Goal: Transaction & Acquisition: Register for event/course

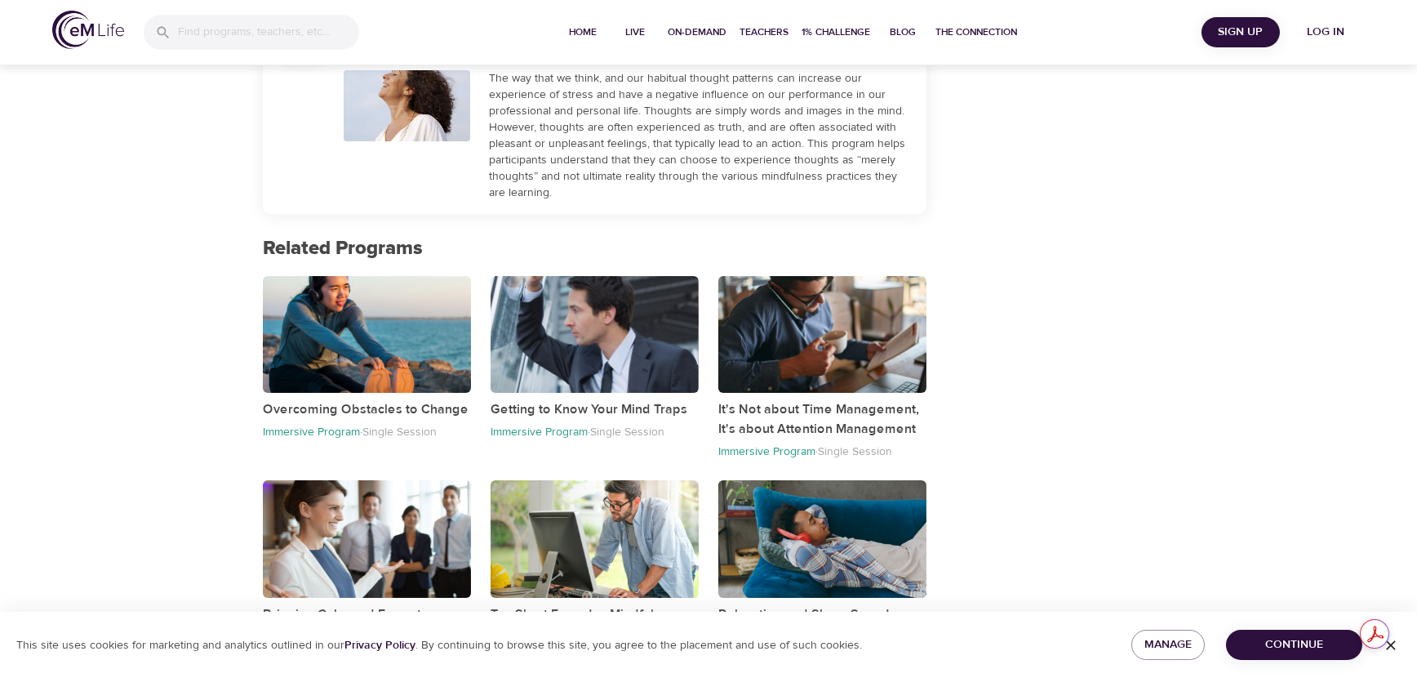
scroll to position [709, 0]
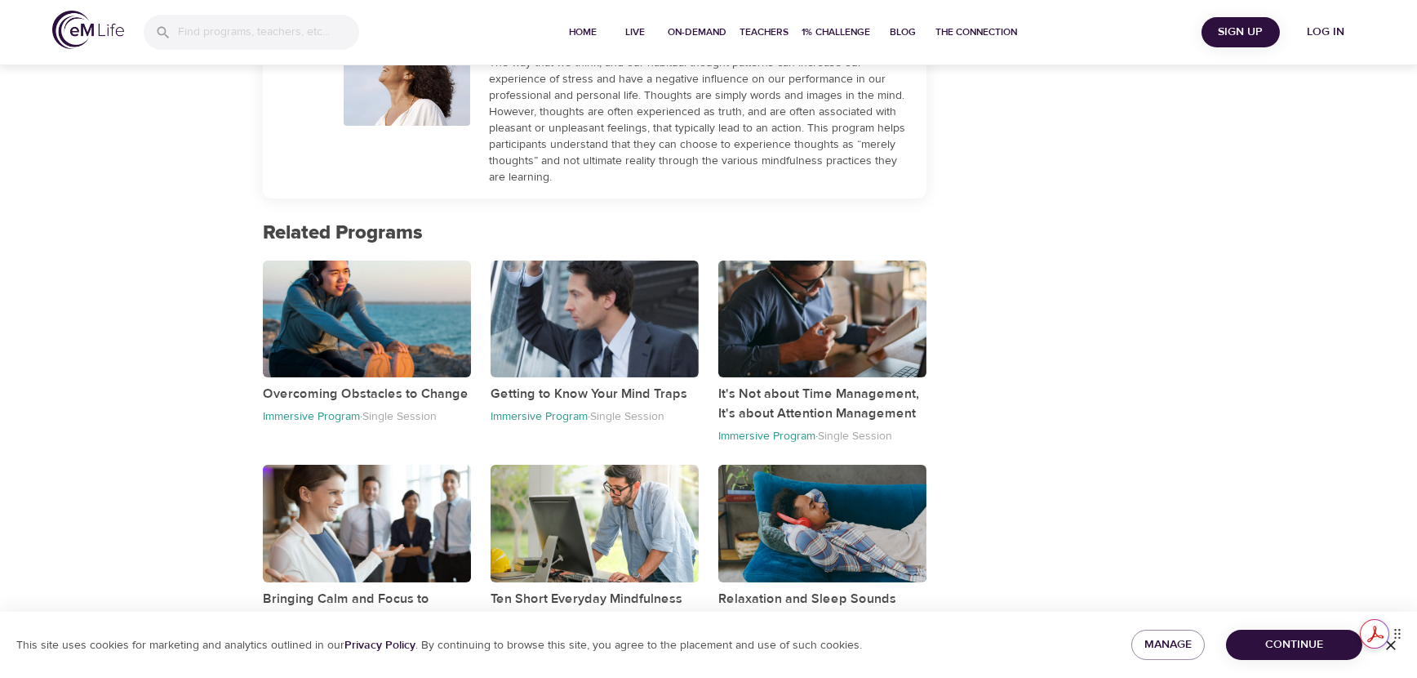
click at [1389, 647] on div "Get summaries and key insights using AI Assistant powered by Adobe Acrobat" at bounding box center [1388, 633] width 57 height 29
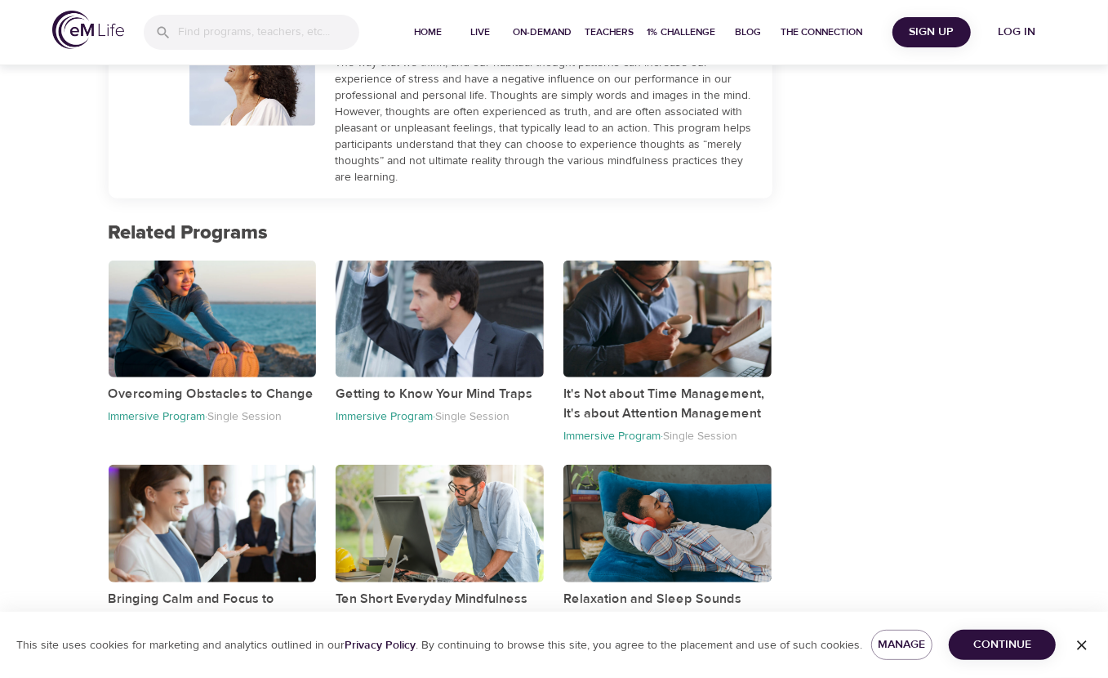
click at [1080, 640] on icon "button" at bounding box center [1082, 645] width 16 height 16
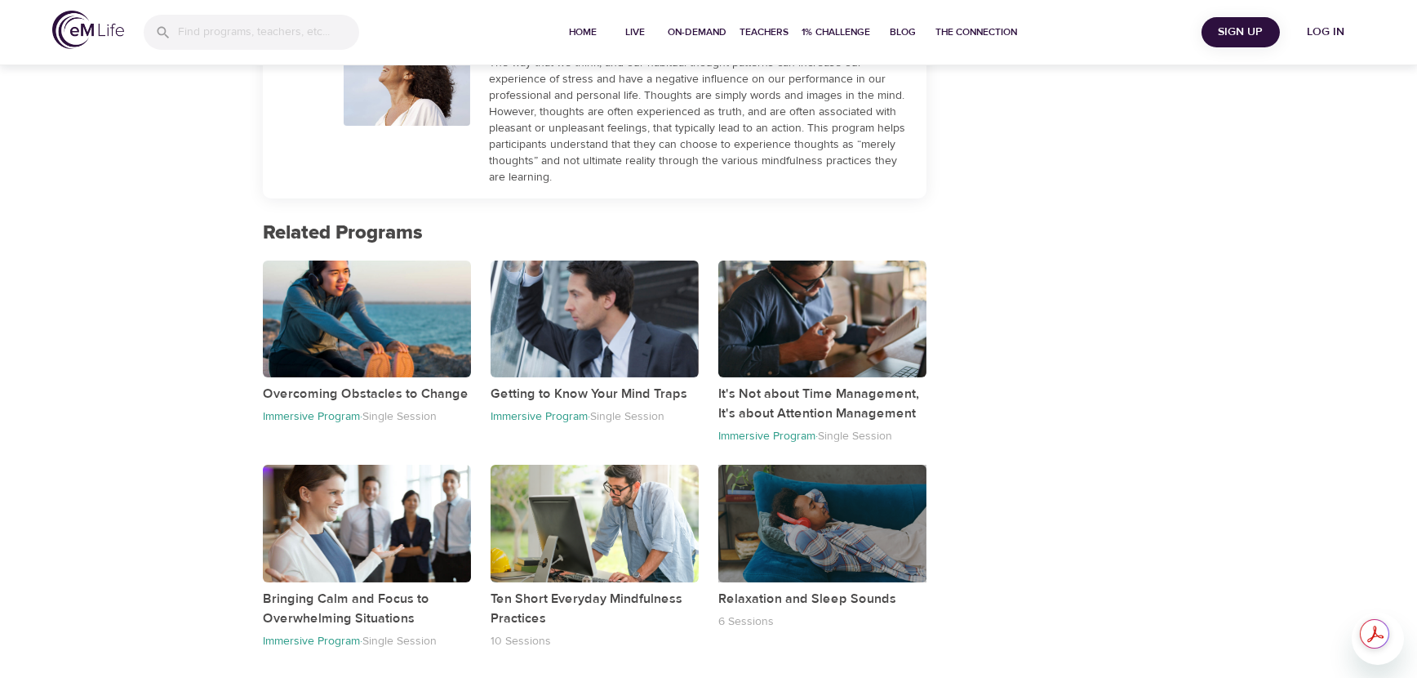
click at [817, 535] on div "button" at bounding box center [822, 523] width 208 height 117
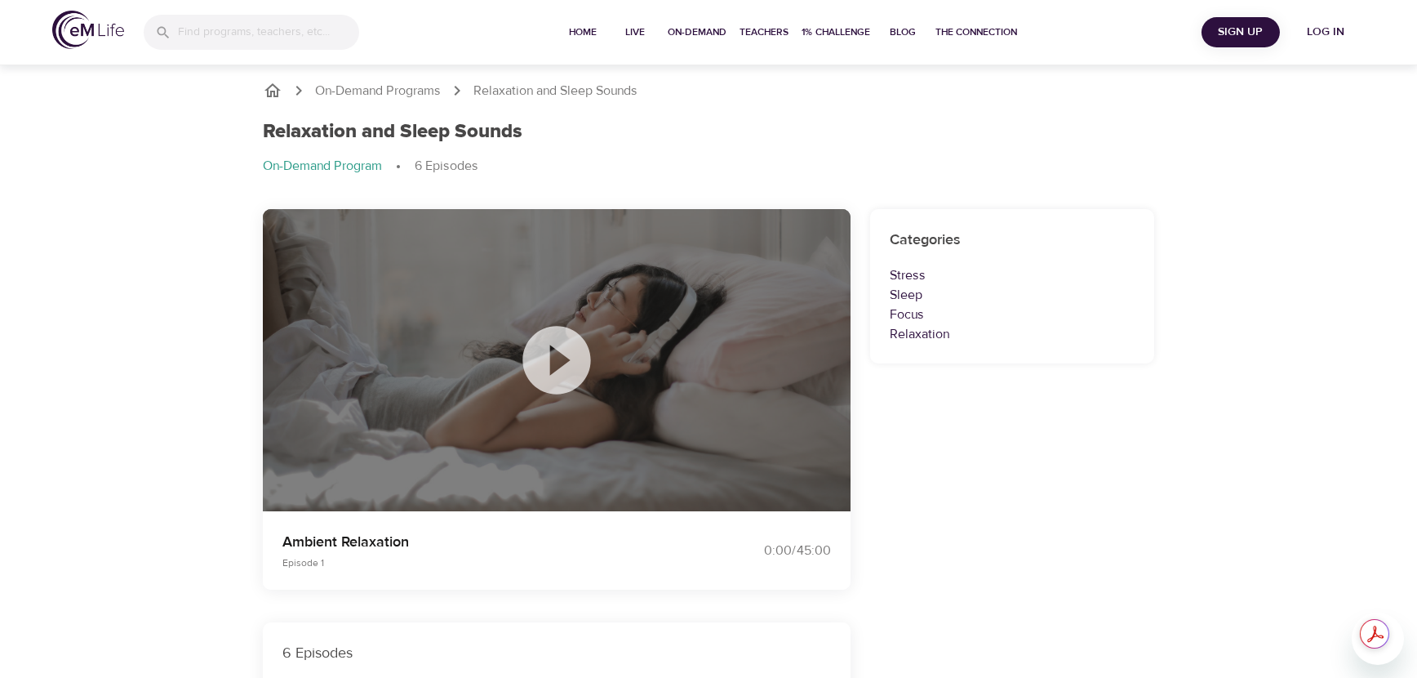
click at [549, 353] on icon at bounding box center [556, 360] width 68 height 68
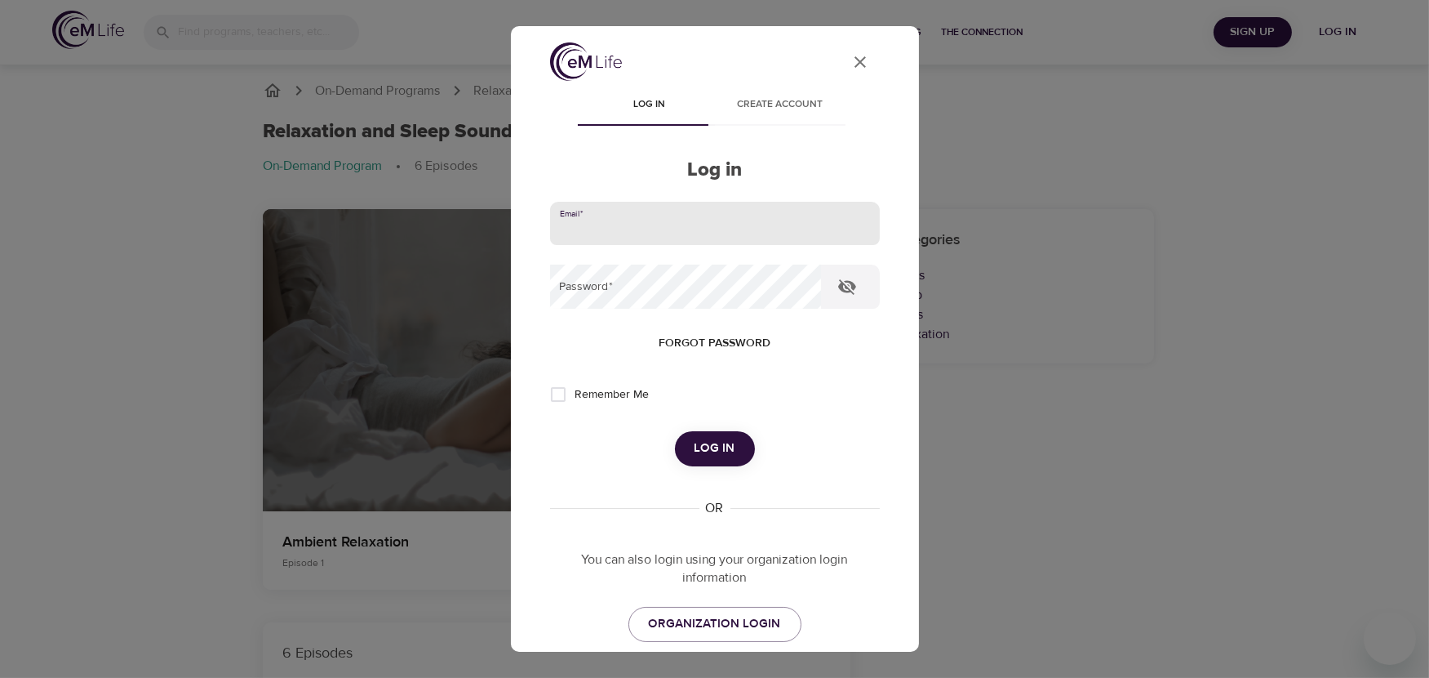
click at [663, 219] on input "email" at bounding box center [715, 224] width 330 height 44
click at [718, 616] on span "ORGANIZATION LOGIN" at bounding box center [715, 623] width 132 height 21
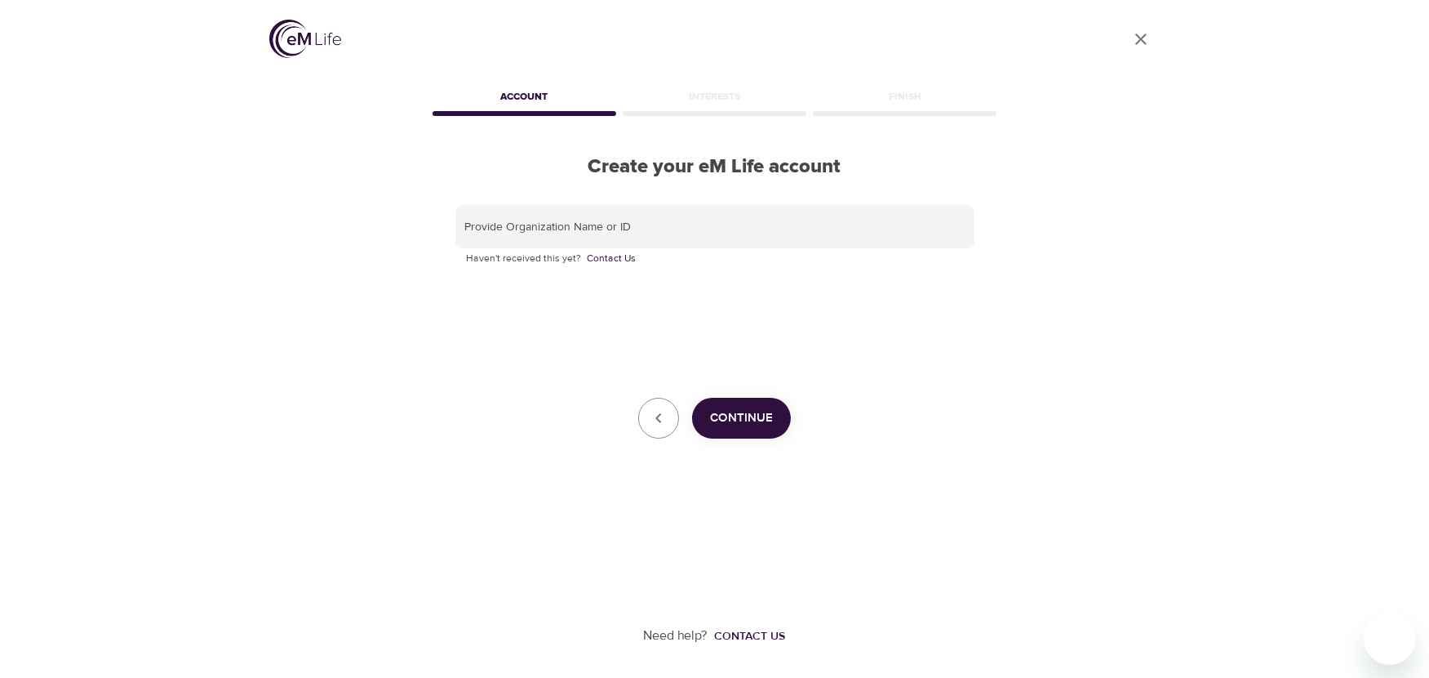
click at [755, 419] on span "Continue" at bounding box center [741, 417] width 63 height 21
click at [755, 419] on div "Provide Organization Name or ID Haven't received this yet? Contact Us Continue" at bounding box center [715, 322] width 519 height 234
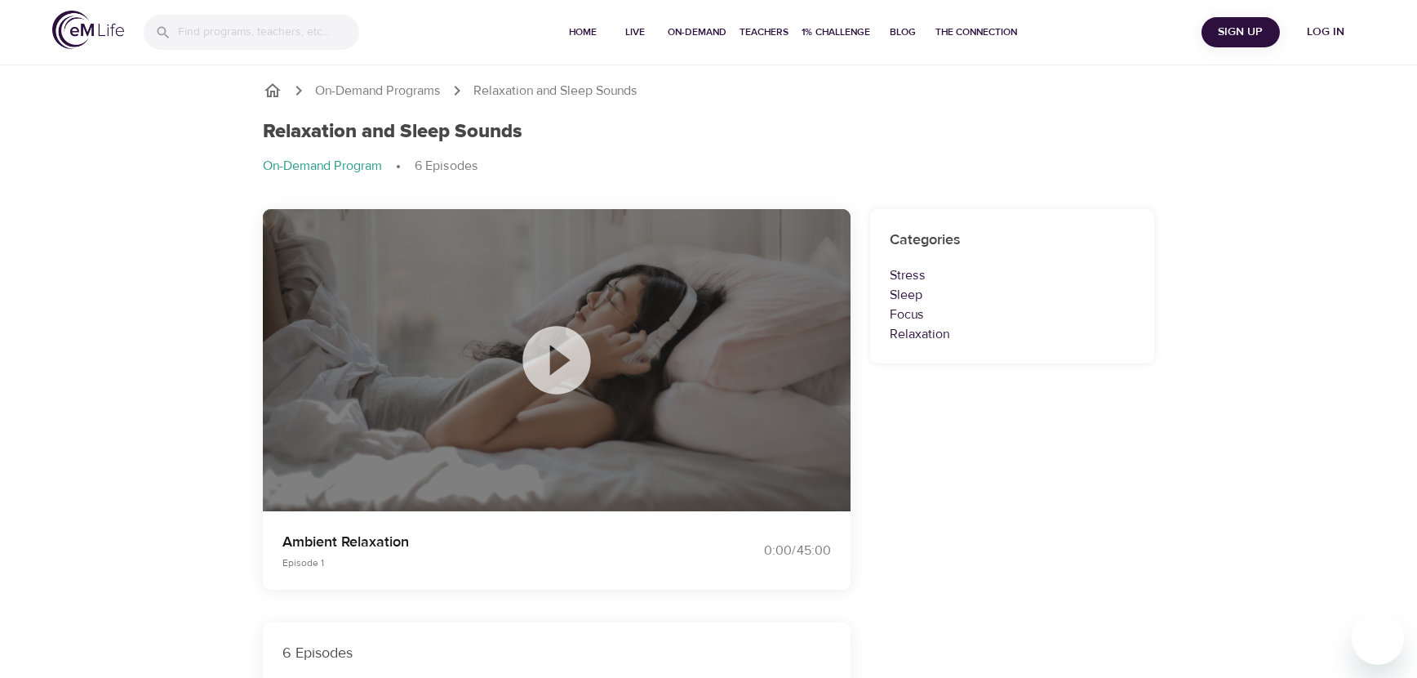
click at [552, 356] on icon at bounding box center [557, 360] width 82 height 82
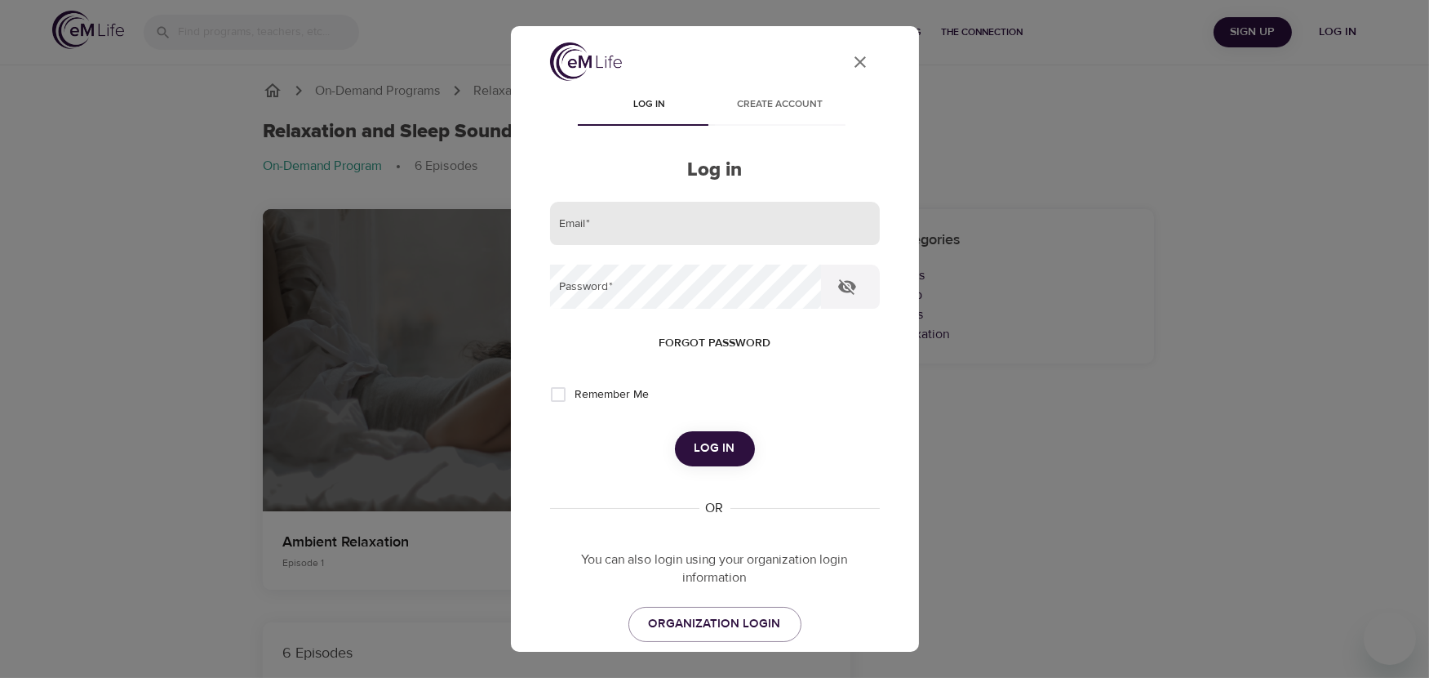
click at [685, 231] on input "email" at bounding box center [715, 224] width 330 height 44
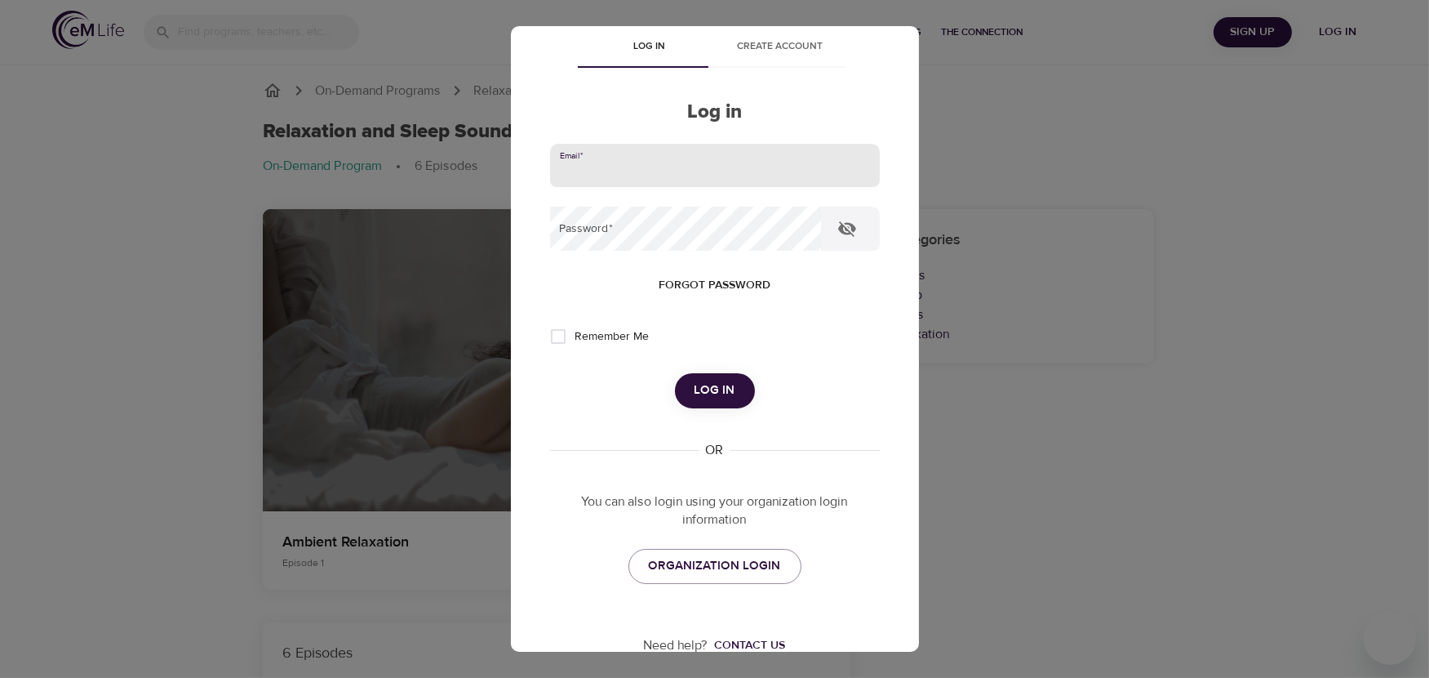
scroll to position [112, 0]
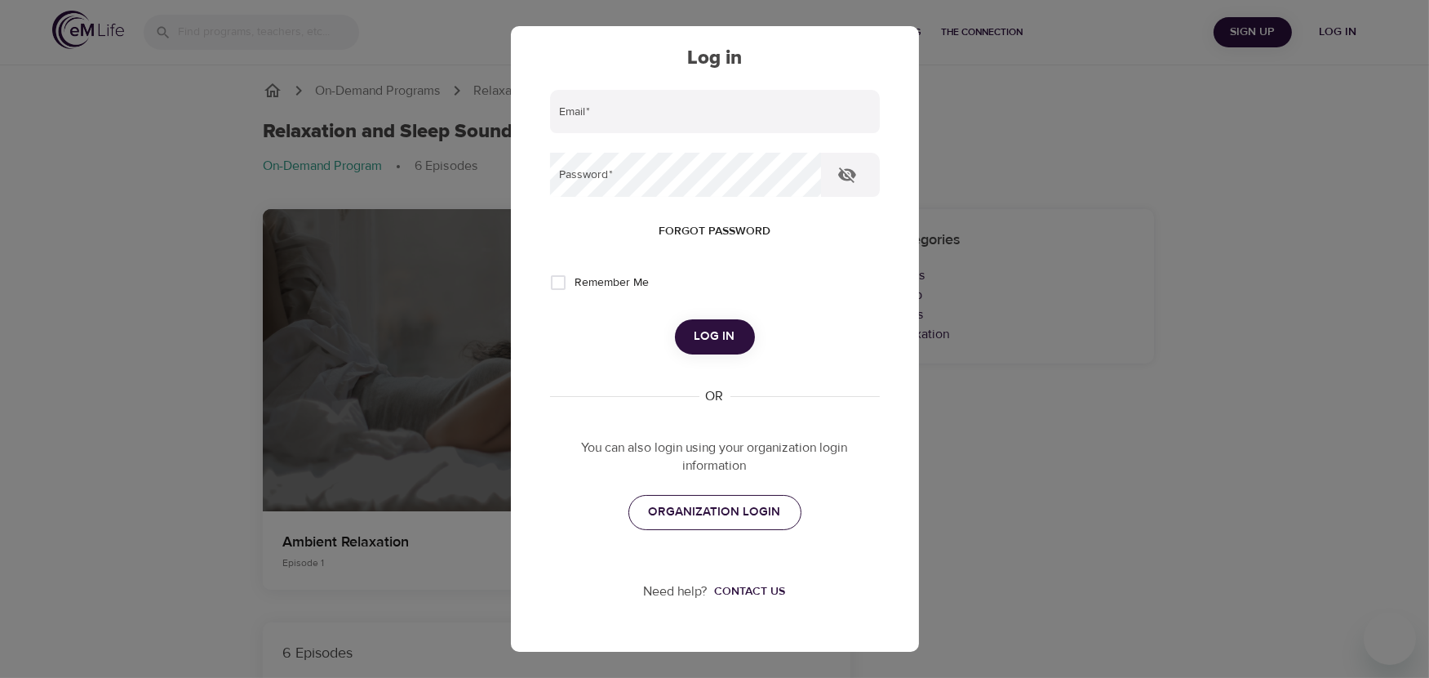
click at [694, 501] on span "ORGANIZATION LOGIN" at bounding box center [715, 511] width 132 height 21
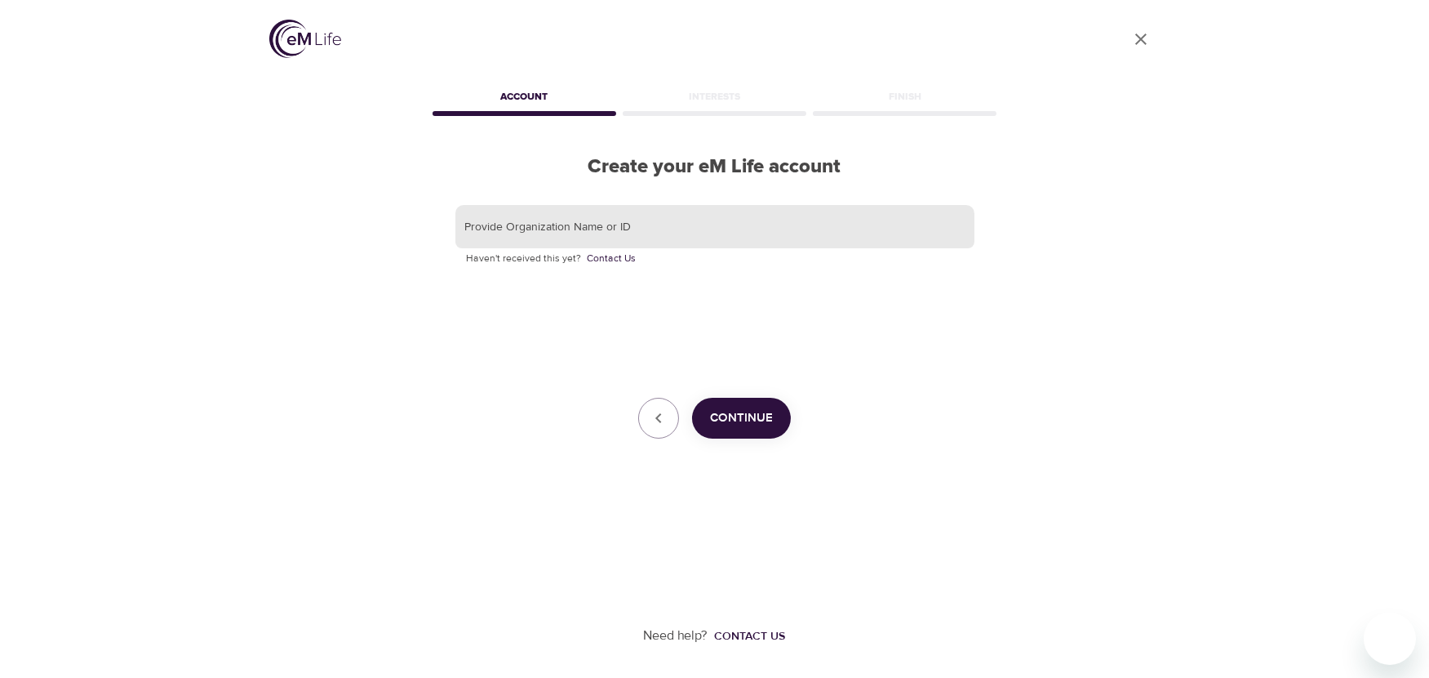
click at [663, 237] on input "text" at bounding box center [715, 227] width 519 height 44
type input "CNO"
click at [754, 413] on span "Continue" at bounding box center [741, 417] width 63 height 21
click at [754, 413] on div "Continue" at bounding box center [715, 418] width 519 height 41
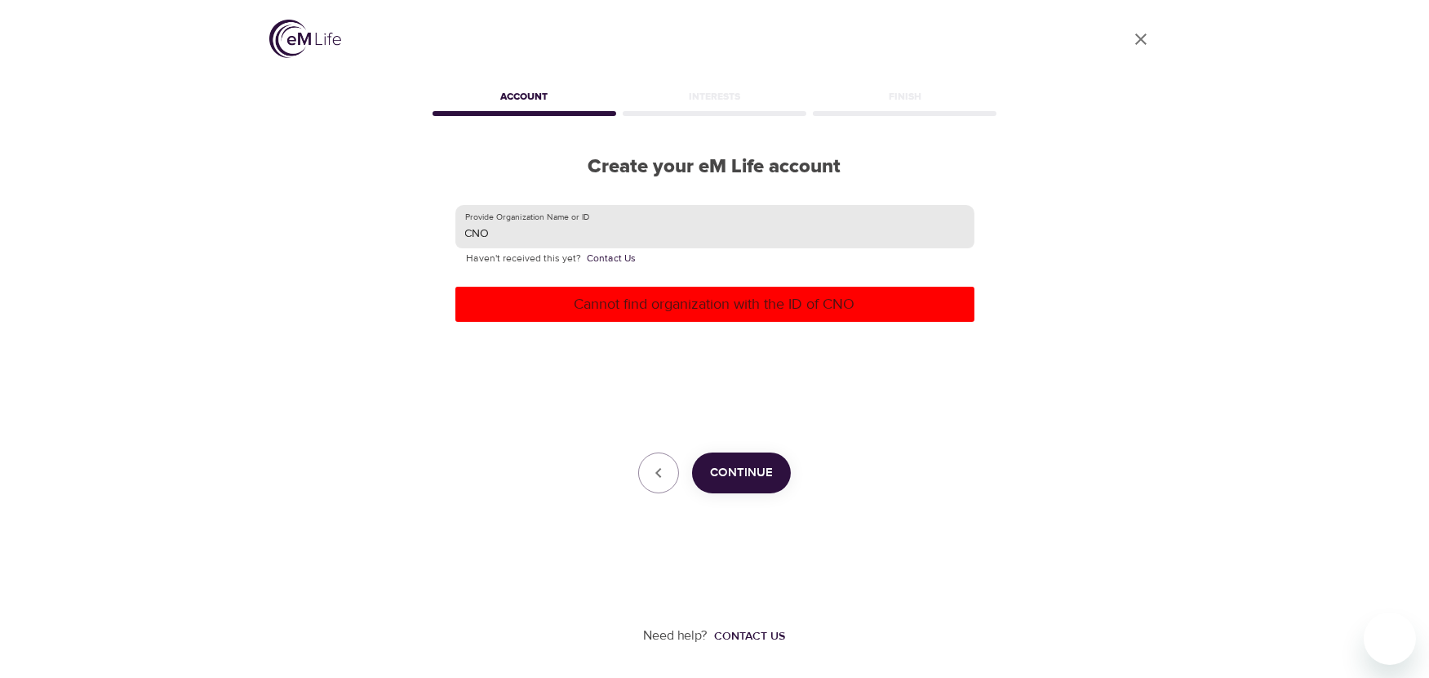
click at [573, 233] on input "CNO" at bounding box center [715, 227] width 519 height 44
